Goal: Find contact information: Find contact information

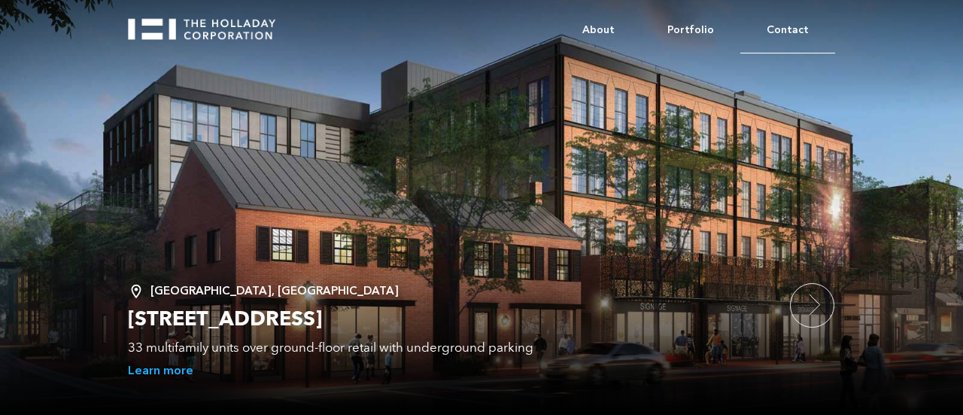
click at [789, 27] on link "Contact" at bounding box center [787, 31] width 95 height 46
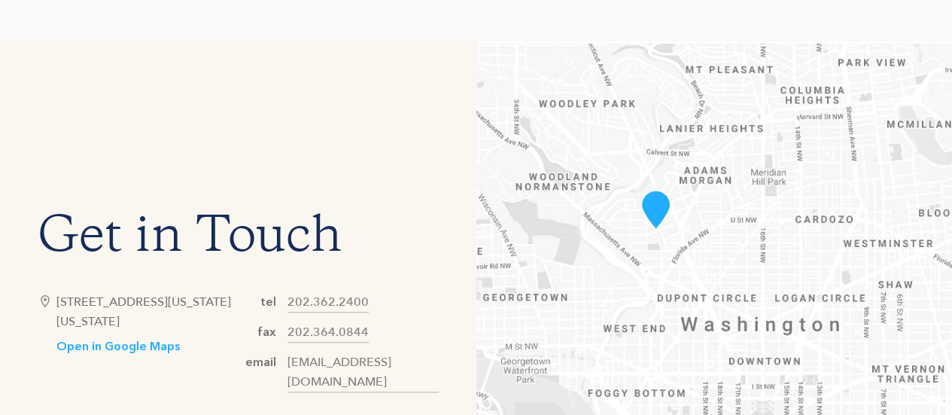
scroll to position [602, 0]
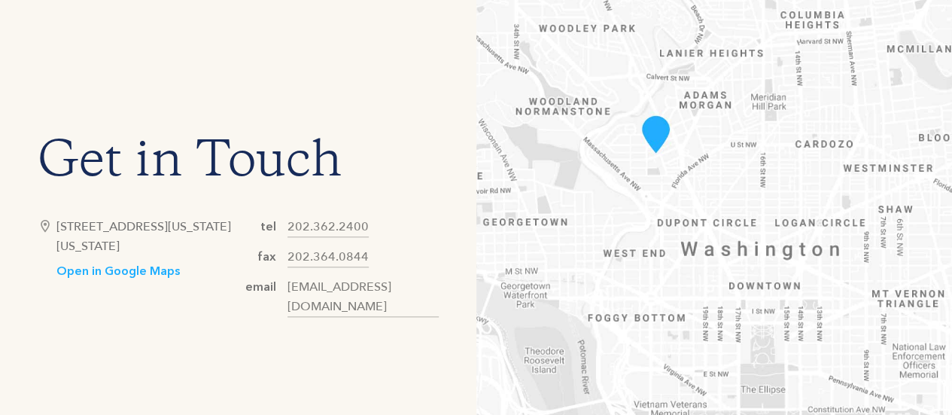
copy div "3400 Idaho Avenue, NW, Suite 500 Washington, DC"
drag, startPoint x: 169, startPoint y: 260, endPoint x: 59, endPoint y: 234, distance: 112.8
click at [59, 234] on div "3400 Idaho Avenue, NW, Suite 500 Washington, DC 20016" at bounding box center [146, 236] width 181 height 39
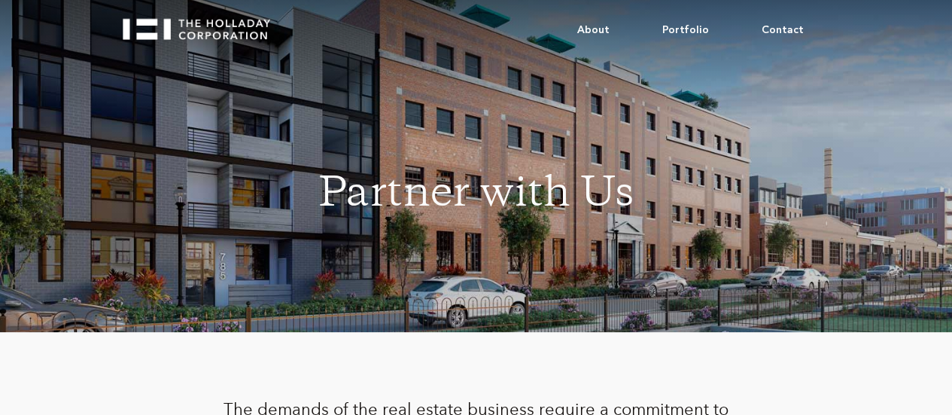
scroll to position [0, 0]
click at [182, 25] on img "home" at bounding box center [203, 24] width 161 height 32
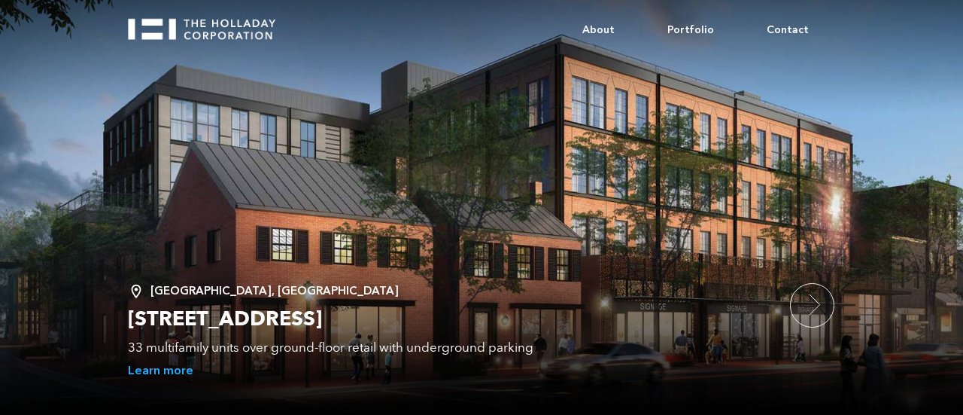
click at [725, 95] on div "About Portfolio Contact" at bounding box center [481, 56] width 963 height 113
click at [811, 307] on img at bounding box center [812, 305] width 45 height 45
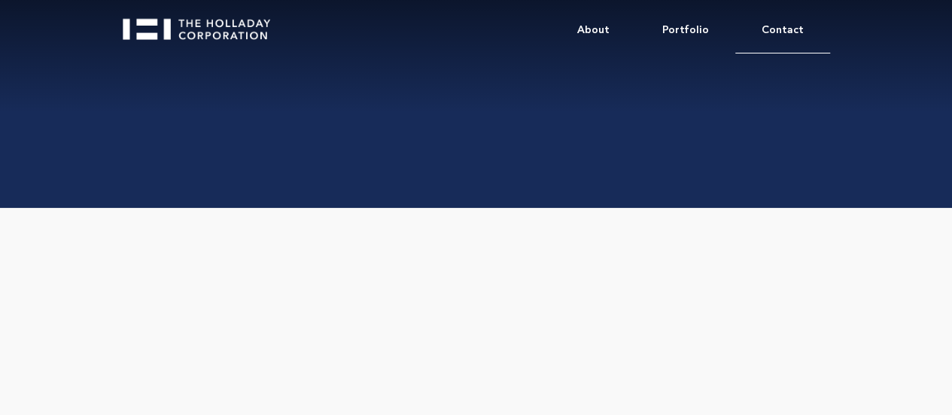
click at [798, 30] on link "Contact" at bounding box center [782, 31] width 95 height 46
